Goal: Information Seeking & Learning: Learn about a topic

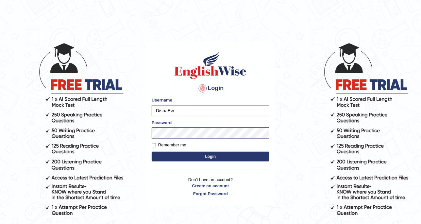
click at [210, 159] on button "Login" at bounding box center [211, 156] width 118 height 10
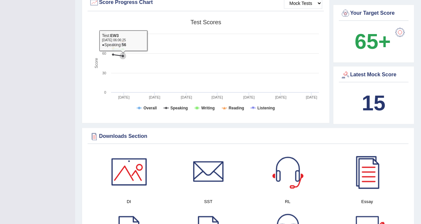
scroll to position [6, 0]
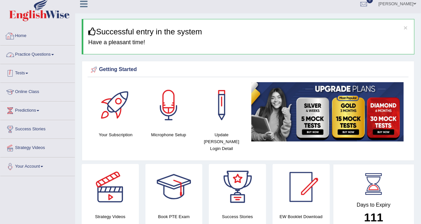
click at [17, 56] on link "Practice Questions" at bounding box center [37, 53] width 75 height 16
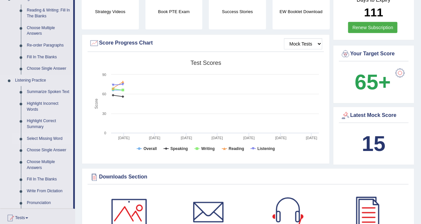
scroll to position [251, 0]
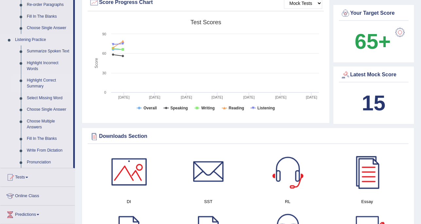
click at [40, 81] on link "Highlight Correct Summary" at bounding box center [48, 83] width 49 height 17
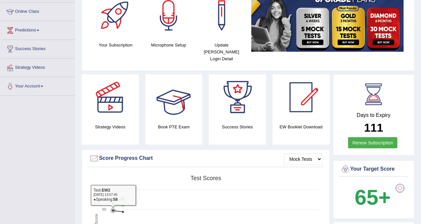
scroll to position [70, 0]
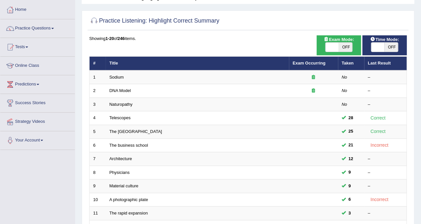
scroll to position [41, 0]
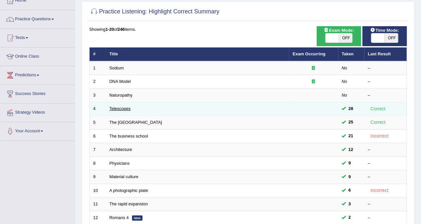
click at [128, 106] on link "Telescopes" at bounding box center [120, 108] width 21 height 5
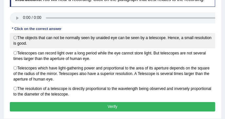
scroll to position [104, 0]
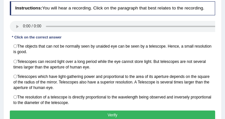
drag, startPoint x: 208, startPoint y: 40, endPoint x: 179, endPoint y: 9, distance: 42.6
click at [179, 9] on div "Instructions: You will hear a recording. Click on the paragraph that best relat…" at bounding box center [112, 62] width 208 height 126
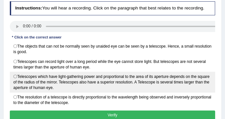
click at [68, 77] on label "Telescopes which have light-gathering power and proportional to the area of its…" at bounding box center [112, 82] width 205 height 21
radio input "true"
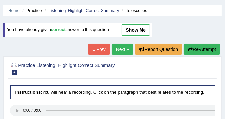
scroll to position [17, 0]
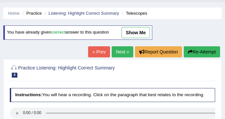
click at [118, 55] on link "Next »" at bounding box center [123, 51] width 22 height 11
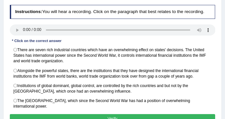
scroll to position [109, 0]
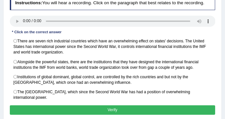
click at [140, 9] on h4 "Instructions: You will hear a recording. Click on the paragraph that best relat…" at bounding box center [112, 3] width 205 height 14
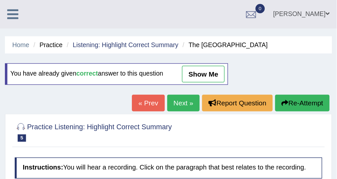
scroll to position [0, 0]
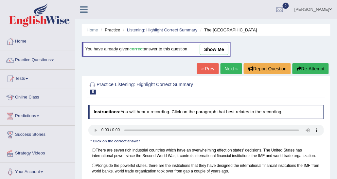
drag, startPoint x: 167, startPoint y: 18, endPoint x: 145, endPoint y: 35, distance: 27.5
click at [145, 35] on ul "Home Practice Listening: Highlight Correct Summary The United States" at bounding box center [206, 29] width 249 height 11
click at [52, 64] on link "Practice Questions" at bounding box center [37, 59] width 75 height 16
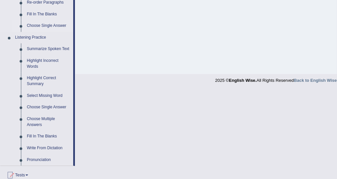
scroll to position [262, 0]
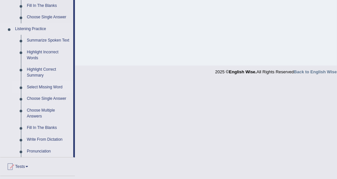
click at [53, 87] on link "Select Missing Word" at bounding box center [48, 87] width 49 height 12
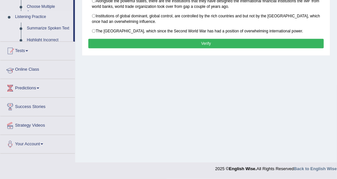
scroll to position [164, 0]
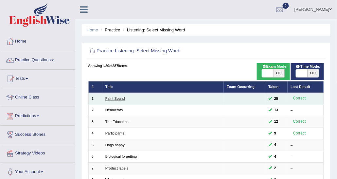
click at [121, 100] on link "Faint Sound" at bounding box center [115, 98] width 20 height 4
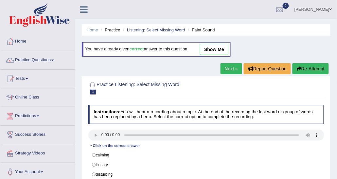
click at [233, 68] on link "Next »" at bounding box center [231, 68] width 22 height 11
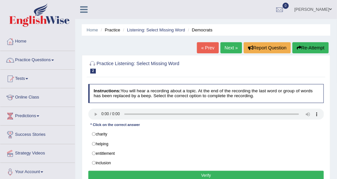
click at [225, 41] on div "Home Practice Listening: Select Missing Word Democrats « Prev Next » Report Que…" at bounding box center [206, 163] width 262 height 327
click at [226, 47] on link "Next »" at bounding box center [231, 47] width 22 height 11
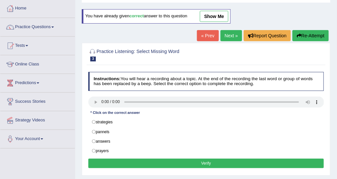
scroll to position [33, 0]
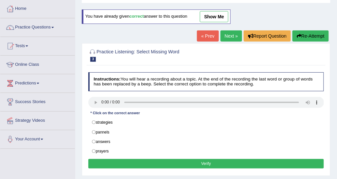
click at [210, 17] on link "show me" at bounding box center [214, 16] width 28 height 11
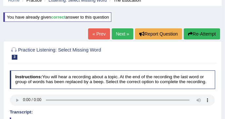
scroll to position [0, 0]
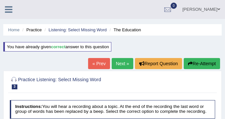
click at [122, 63] on link "Next »" at bounding box center [123, 63] width 22 height 11
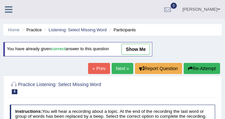
click at [124, 47] on link "show me" at bounding box center [135, 49] width 28 height 11
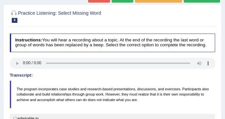
scroll to position [43, 0]
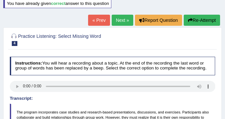
click at [113, 27] on div "Practice Listening: Select Missing Word 4 Participants Instructions: You will h…" at bounding box center [112, 116] width 218 height 179
click at [115, 23] on link "Next »" at bounding box center [123, 20] width 22 height 11
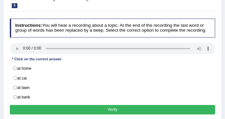
click at [31, 38] on div "Instructions: You will hear a recording about a topic. At the end of the record…" at bounding box center [112, 67] width 208 height 103
click at [123, 14] on div "Practice Listening: Select Missing Word 5 Dogs happy Instructions: You will hea…" at bounding box center [112, 56] width 218 height 133
click at [151, 15] on div "Practice Listening: Select Missing Word 5 Dogs happy Instructions: You will hea…" at bounding box center [112, 56] width 218 height 133
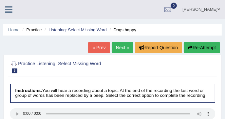
click at [122, 45] on link "Next »" at bounding box center [123, 47] width 22 height 11
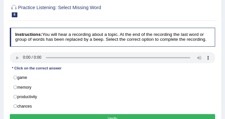
scroll to position [65, 0]
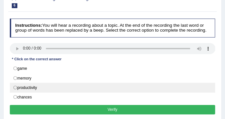
click at [37, 85] on label "productivity" at bounding box center [112, 88] width 205 height 10
radio input "true"
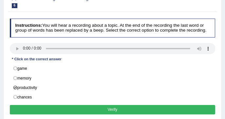
click at [36, 107] on button "Verify" at bounding box center [112, 109] width 205 height 9
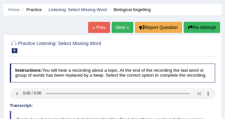
scroll to position [0, 0]
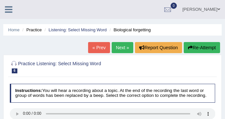
click at [117, 52] on link "Next »" at bounding box center [123, 47] width 22 height 11
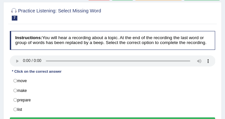
scroll to position [65, 0]
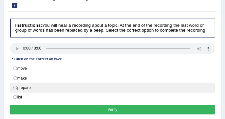
click at [48, 83] on label "prepare" at bounding box center [112, 88] width 205 height 10
radio input "true"
drag, startPoint x: 55, startPoint y: 106, endPoint x: 57, endPoint y: 102, distance: 4.3
click at [55, 106] on button "Verify" at bounding box center [112, 109] width 205 height 9
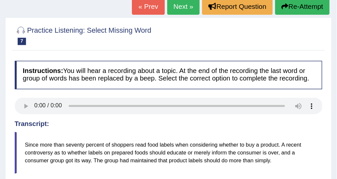
scroll to position [0, 0]
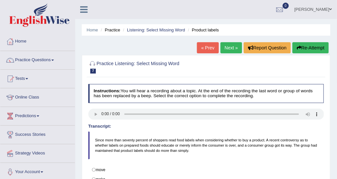
drag, startPoint x: 210, startPoint y: 0, endPoint x: 90, endPoint y: 41, distance: 127.0
click at [90, 41] on div "Home Practice Listening: Select Missing Word Product labels « Prev Next » Repor…" at bounding box center [206, 163] width 262 height 327
click at [48, 64] on link "Practice Questions" at bounding box center [37, 59] width 75 height 16
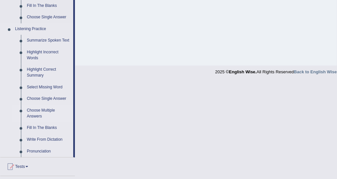
scroll to position [294, 0]
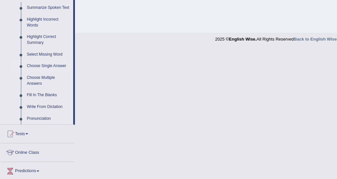
click at [58, 64] on link "Choose Single Answer" at bounding box center [48, 66] width 49 height 12
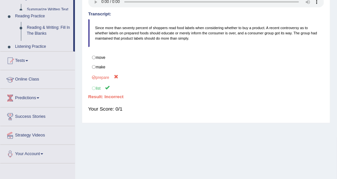
scroll to position [72, 0]
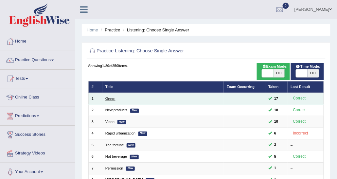
click at [105, 98] on link "Green" at bounding box center [110, 98] width 10 height 4
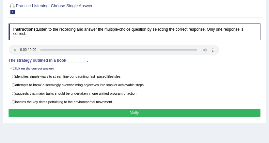
scroll to position [65, 0]
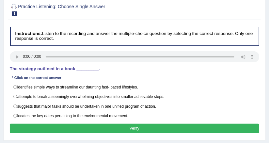
drag, startPoint x: 338, startPoint y: 0, endPoint x: 139, endPoint y: 32, distance: 201.4
click at [139, 32] on h4 "Instructions: Listen to the recording and answer the multiple-choice question b…" at bounding box center [135, 36] width 250 height 19
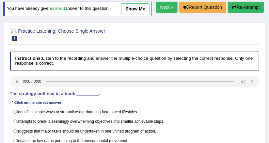
scroll to position [39, 0]
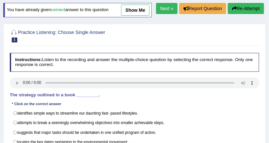
click at [131, 12] on link "show me" at bounding box center [135, 10] width 28 height 11
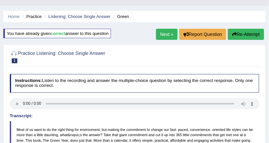
scroll to position [13, 0]
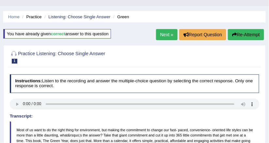
click at [167, 35] on link "Next »" at bounding box center [167, 34] width 22 height 11
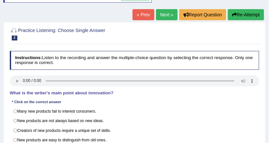
scroll to position [26, 0]
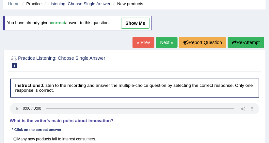
click at [139, 27] on link "show me" at bounding box center [135, 23] width 28 height 11
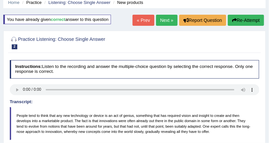
scroll to position [0, 0]
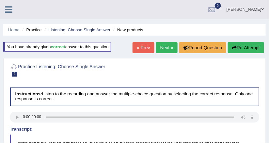
click at [173, 52] on link "Next »" at bounding box center [167, 47] width 22 height 11
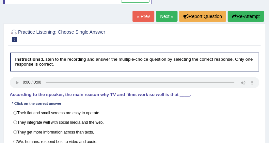
scroll to position [78, 0]
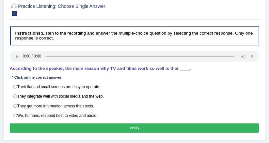
click at [124, 46] on div "Instructions: Listen to the recording and answer the multiple-choice question b…" at bounding box center [134, 81] width 253 height 114
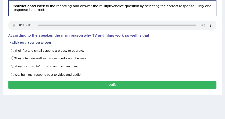
scroll to position [104, 0]
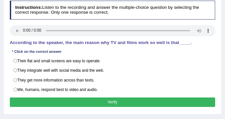
drag, startPoint x: 246, startPoint y: 0, endPoint x: 104, endPoint y: 51, distance: 150.6
click at [104, 51] on div "Instructions: Listen to the recording and answer the multiple-choice question b…" at bounding box center [112, 55] width 208 height 114
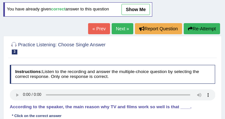
scroll to position [39, 0]
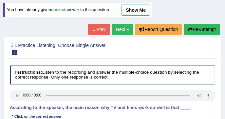
click at [127, 8] on link "show me" at bounding box center [135, 10] width 28 height 11
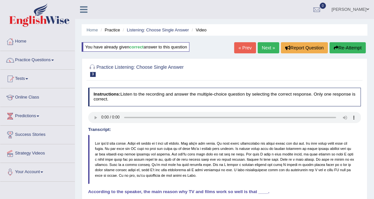
scroll to position [0, 0]
click at [35, 62] on link "Practice Questions" at bounding box center [37, 59] width 75 height 16
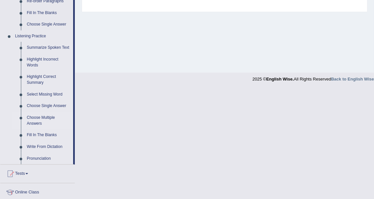
click at [52, 120] on link "Choose Multiple Answers" at bounding box center [48, 120] width 49 height 17
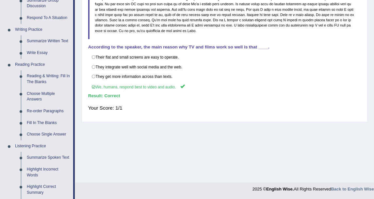
scroll to position [318, 0]
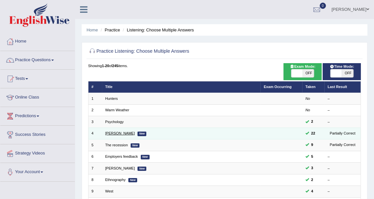
click at [109, 131] on link "[PERSON_NAME]" at bounding box center [120, 133] width 30 height 4
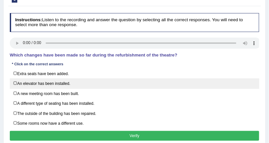
scroll to position [99, 0]
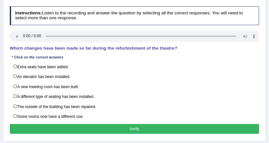
click at [101, 21] on h4 "Instructions: Listen to the recording and answer the question by selecting all …" at bounding box center [135, 15] width 250 height 19
click at [263, 43] on div "Practice Listening: Choose Multiple Answers 4 Jodie Instructions: Listen to the…" at bounding box center [134, 59] width 263 height 164
click at [155, 21] on h4 "Instructions: Listen to the recording and answer the question by selecting all …" at bounding box center [135, 15] width 250 height 19
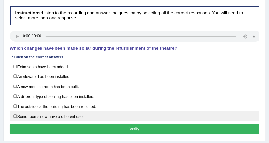
click at [57, 112] on label "Some rooms now have a different use." at bounding box center [135, 117] width 250 height 10
checkbox input "true"
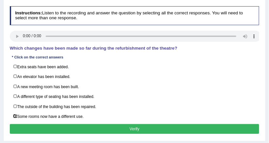
scroll to position [46, 0]
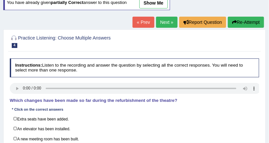
click at [163, 3] on link "show me" at bounding box center [154, 2] width 28 height 11
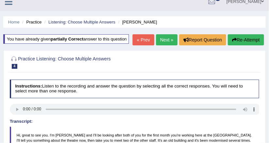
scroll to position [0, 0]
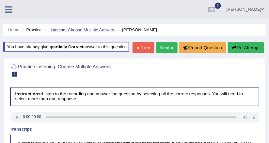
click at [104, 29] on link "Listening: Choose Multiple Answers" at bounding box center [81, 29] width 67 height 5
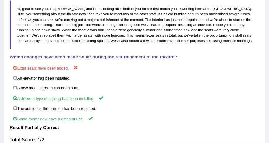
scroll to position [157, 0]
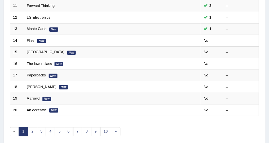
scroll to position [233, 0]
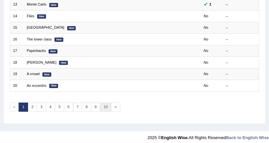
click at [103, 104] on link "10" at bounding box center [105, 107] width 11 height 9
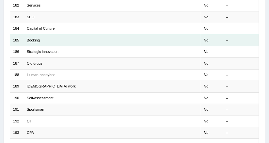
click at [34, 39] on link "Booking" at bounding box center [33, 40] width 13 height 4
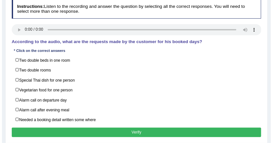
scroll to position [78, 0]
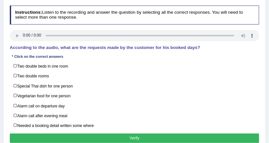
click at [220, 7] on h4 "Instructions: Listen to the recording and answer the question by selecting all …" at bounding box center [135, 15] width 250 height 19
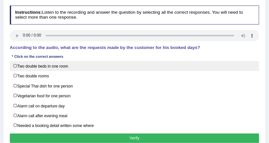
click at [41, 66] on label "Two double beds in one room" at bounding box center [135, 66] width 250 height 10
checkbox input "true"
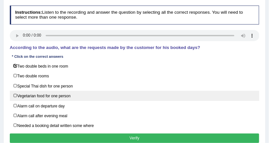
click at [36, 96] on label "Vegetarian food for one person" at bounding box center [135, 96] width 250 height 10
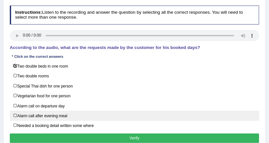
checkbox input "true"
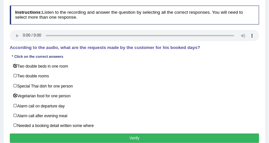
click at [54, 134] on button "Verify" at bounding box center [135, 138] width 250 height 9
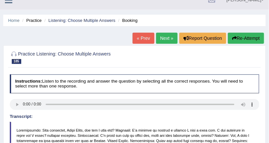
scroll to position [1, 0]
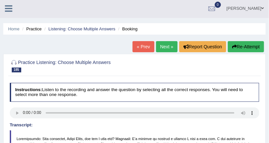
click at [165, 47] on link "Next »" at bounding box center [167, 46] width 22 height 11
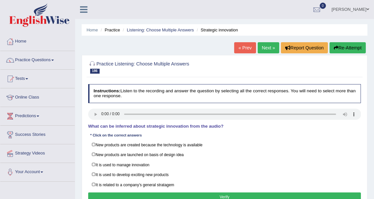
drag, startPoint x: 266, startPoint y: 0, endPoint x: 158, endPoint y: 44, distance: 116.5
click at [158, 44] on div "Home Practice Listening: Choose Multiple Answers Strategic innovation « Prev Ne…" at bounding box center [224, 163] width 299 height 327
click at [22, 64] on link "Practice Questions" at bounding box center [37, 59] width 75 height 16
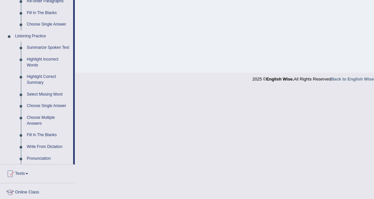
scroll to position [290, 0]
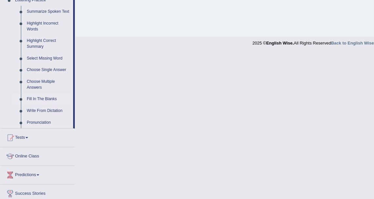
click at [40, 97] on link "Fill In The Blanks" at bounding box center [48, 99] width 49 height 12
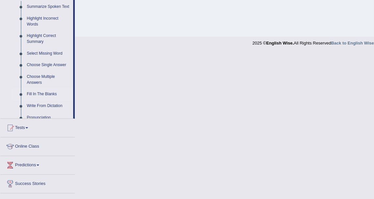
scroll to position [145, 0]
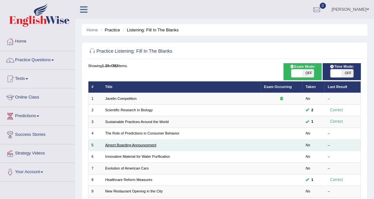
click at [121, 143] on link "Airport Boarding Announcement" at bounding box center [130, 145] width 51 height 4
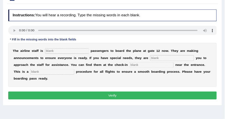
scroll to position [73, 0]
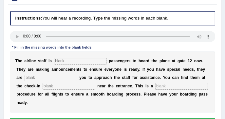
drag, startPoint x: 354, startPoint y: 0, endPoint x: 114, endPoint y: 50, distance: 245.8
click at [114, 50] on div "Instructions: You will hear a recording. Type the missing words in each blank. …" at bounding box center [112, 71] width 208 height 124
click at [60, 64] on input "text" at bounding box center [80, 61] width 53 height 7
type input "invitng"
click at [54, 75] on input "text" at bounding box center [51, 78] width 53 height 7
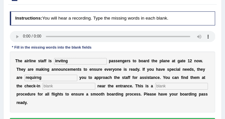
type input "requirng"
click at [57, 85] on input "text" at bounding box center [69, 86] width 53 height 7
type input "desk"
click at [155, 87] on input "text" at bounding box center [181, 86] width 53 height 7
type input "e"
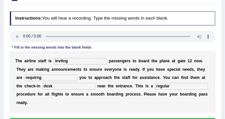
type input "regular"
drag, startPoint x: 70, startPoint y: 63, endPoint x: 35, endPoint y: 60, distance: 34.4
click at [35, 60] on div "T h e a i r l i n e s t a f f i s invitng p a s s e n g e r s t o b o a r d t h…" at bounding box center [112, 82] width 205 height 61
type input "inviting"
drag, startPoint x: 41, startPoint y: 78, endPoint x: -1, endPoint y: 76, distance: 42.2
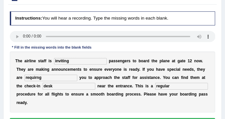
type input "requiring"
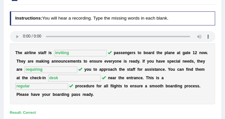
scroll to position [29, 0]
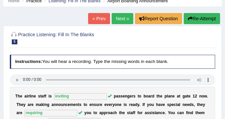
click at [117, 20] on link "Next »" at bounding box center [123, 18] width 22 height 11
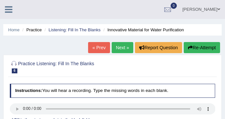
click at [119, 47] on link "Next »" at bounding box center [123, 47] width 22 height 11
click at [73, 30] on link "Listening: Fill In The Blanks" at bounding box center [74, 29] width 52 height 5
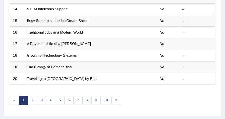
scroll to position [260, 0]
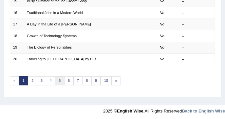
click at [55, 81] on link "5" at bounding box center [59, 81] width 9 height 9
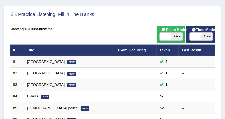
scroll to position [65, 0]
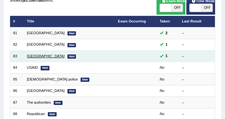
click at [38, 54] on link "South Korea" at bounding box center [46, 56] width 38 height 4
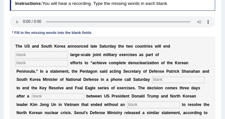
scroll to position [87, 0]
